Goal: Task Accomplishment & Management: Manage account settings

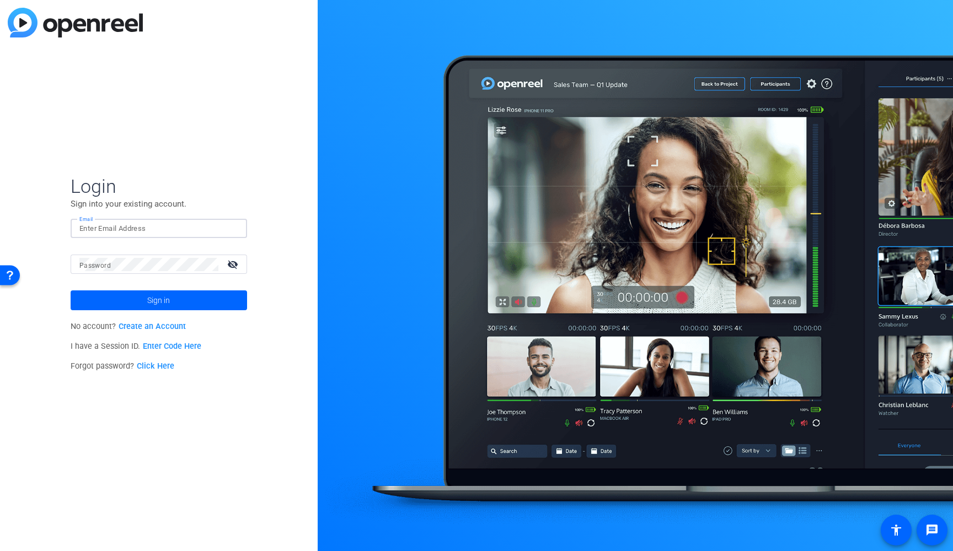
click at [171, 231] on input "Email" at bounding box center [158, 228] width 159 height 13
click at [186, 226] on input "Email" at bounding box center [158, 228] width 159 height 13
type input "E"
type input "B"
type input "[PERSON_NAME][EMAIL_ADDRESS][PERSON_NAME][DOMAIN_NAME]"
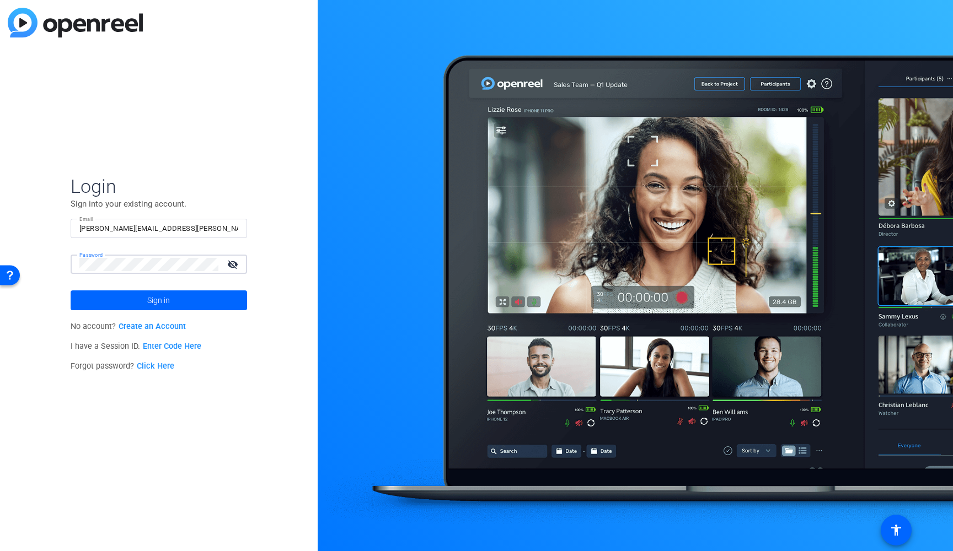
scroll to position [0, 1]
click at [157, 360] on link "Click Here" at bounding box center [155, 366] width 37 height 9
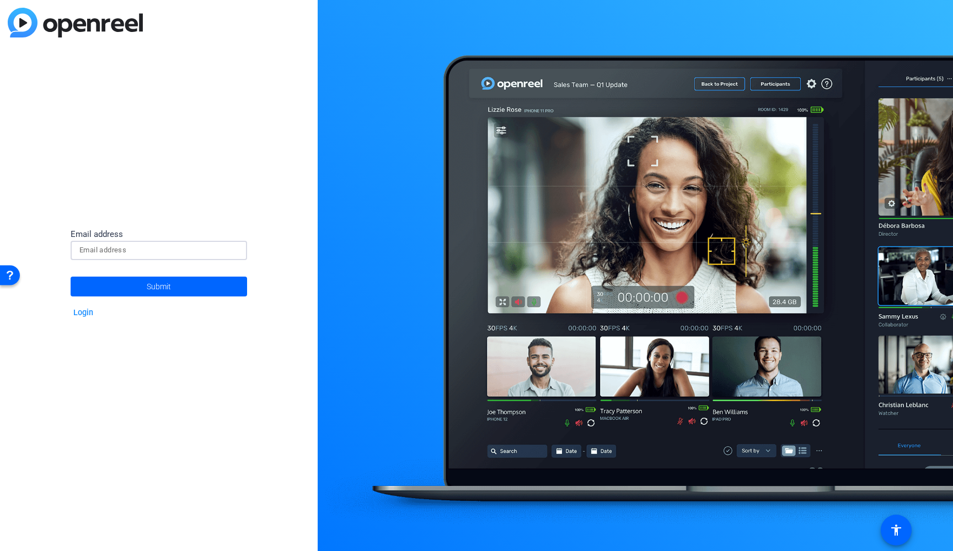
click at [126, 246] on input at bounding box center [158, 250] width 159 height 13
type input "[PERSON_NAME][EMAIL_ADDRESS][PERSON_NAME][DOMAIN_NAME]"
click at [171, 287] on span at bounding box center [159, 287] width 176 height 26
